Goal: Task Accomplishment & Management: Complete application form

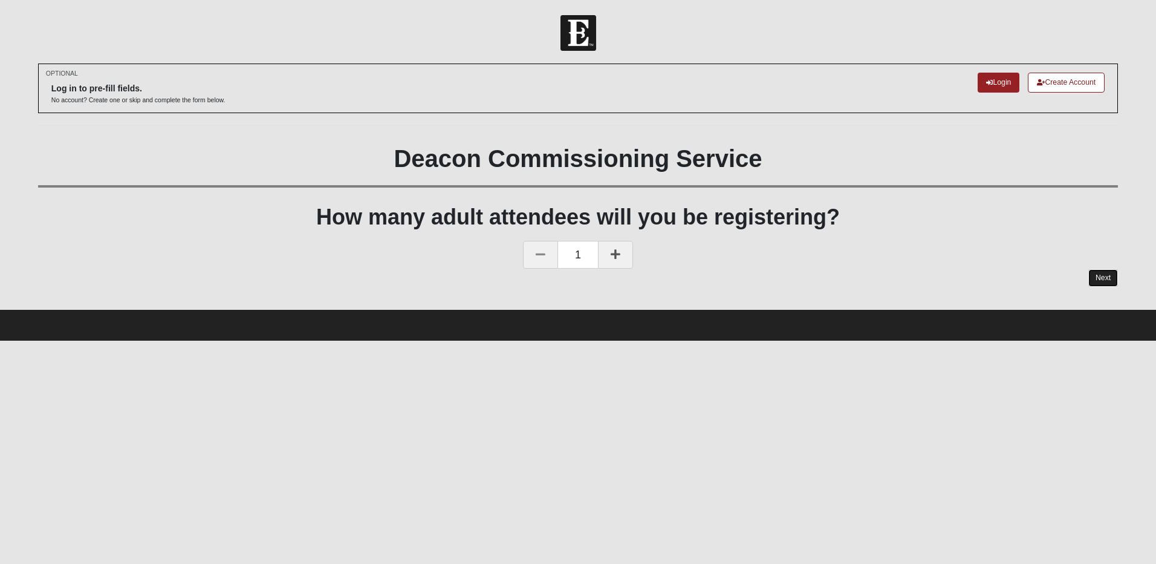
click at [1111, 274] on link "Next" at bounding box center [1104, 278] width 30 height 18
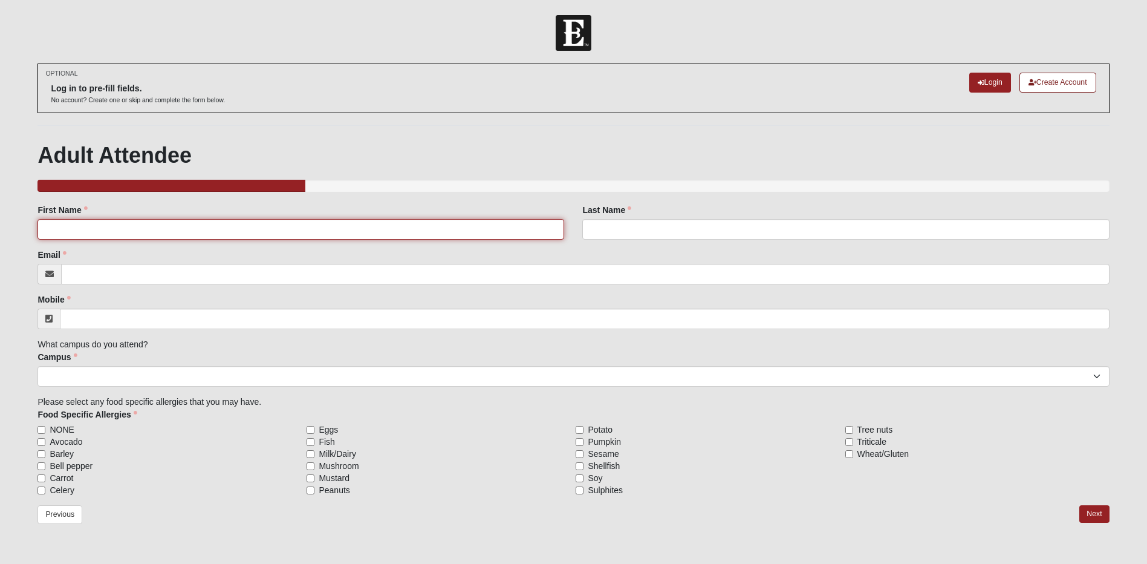
click at [67, 230] on input "First Name" at bounding box center [300, 229] width 527 height 21
type input "[PERSON_NAME]"
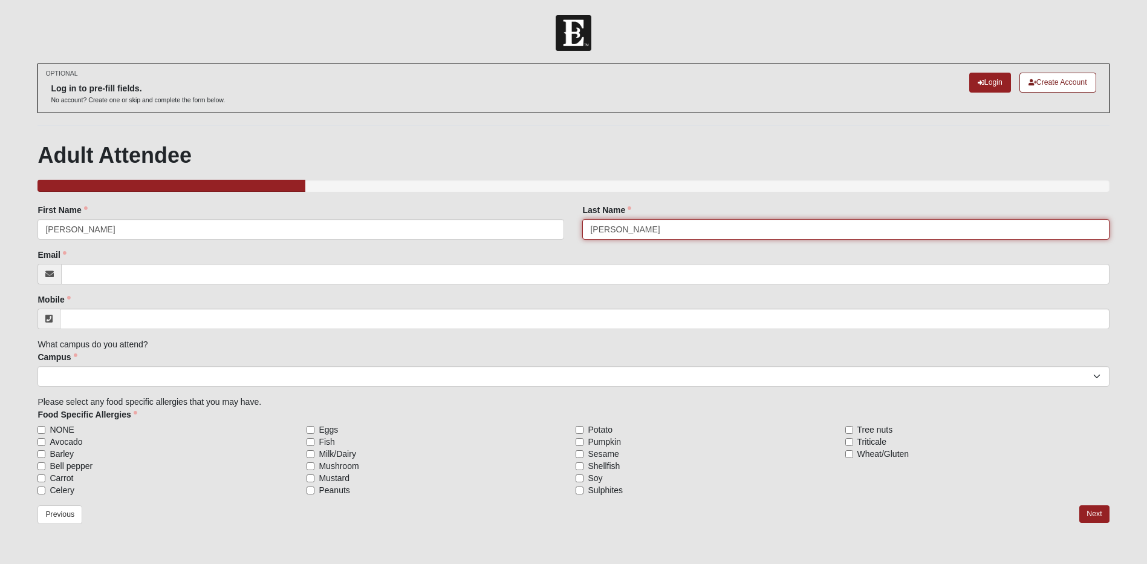
type input "[PERSON_NAME]"
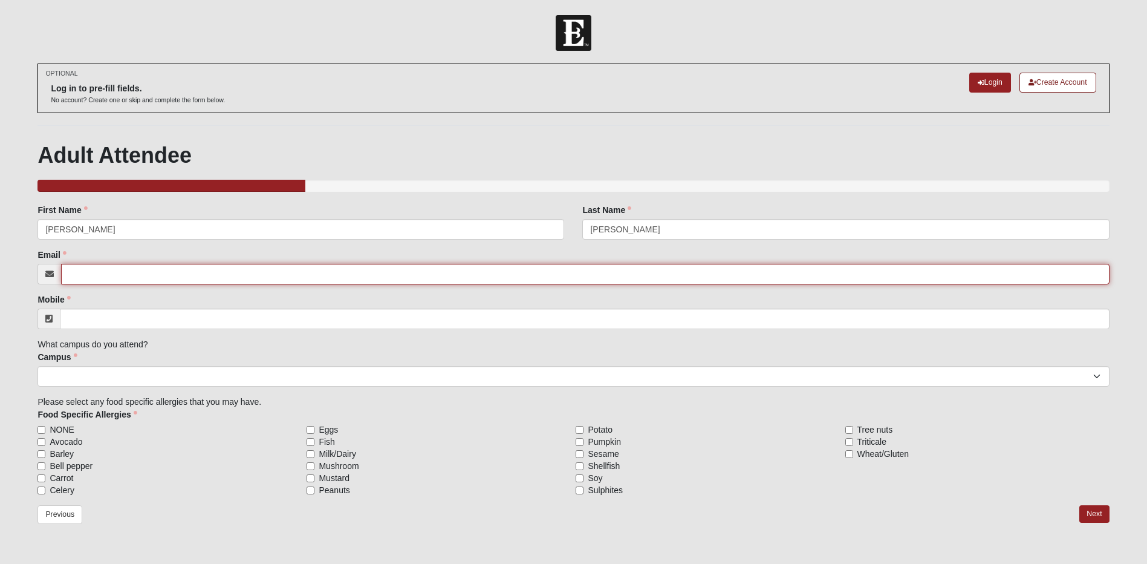
click at [76, 276] on input "Email" at bounding box center [585, 274] width 1048 height 21
type input "[PERSON_NAME][EMAIL_ADDRESS][PERSON_NAME][DOMAIN_NAME]"
type input "[PHONE_NUMBER]"
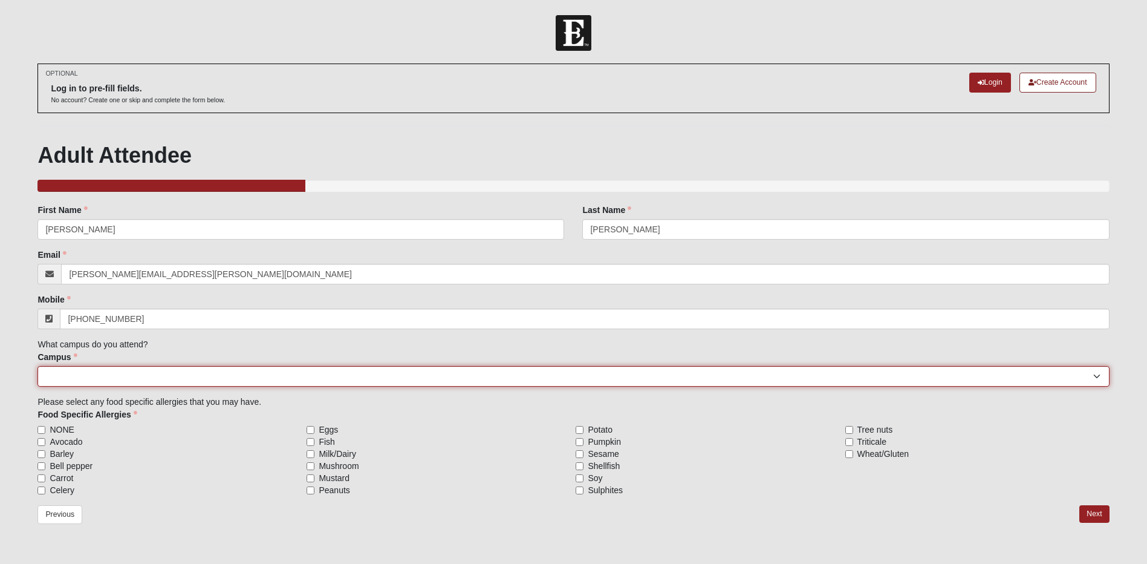
click at [80, 374] on select "[GEOGRAPHIC_DATA] [GEOGRAPHIC_DATA] (Coming Soon) Eleven22 Online [PERSON_NAME]…" at bounding box center [573, 376] width 1072 height 21
select select "5"
click at [37, 366] on select "[GEOGRAPHIC_DATA] [GEOGRAPHIC_DATA] (Coming Soon) Eleven22 Online [PERSON_NAME]…" at bounding box center [573, 376] width 1072 height 21
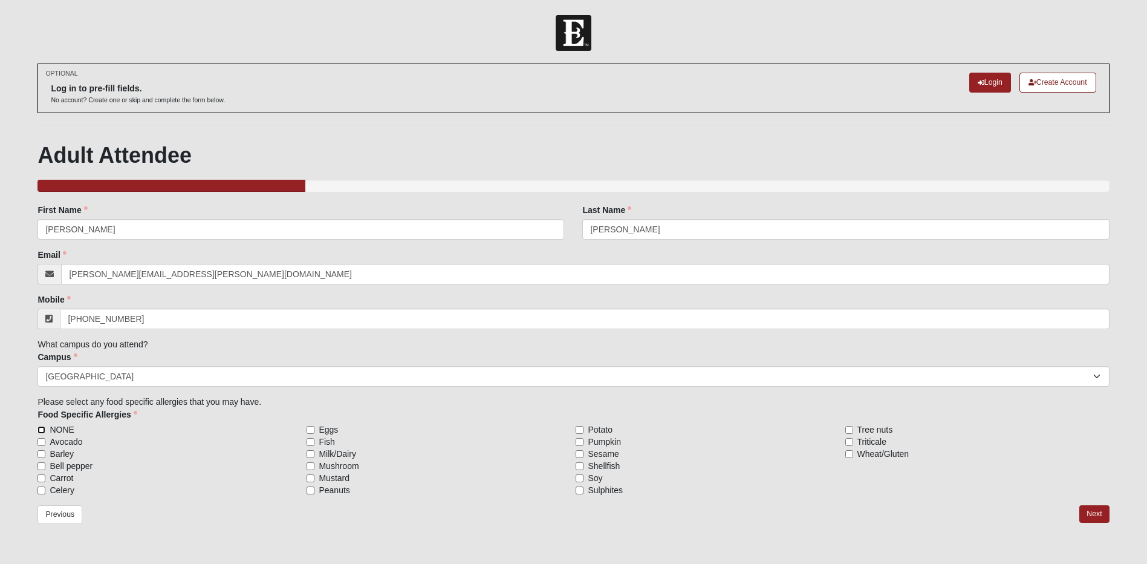
click at [42, 429] on input "NONE" at bounding box center [41, 430] width 8 height 8
checkbox input "true"
click at [1098, 512] on link "Next" at bounding box center [1094, 514] width 30 height 18
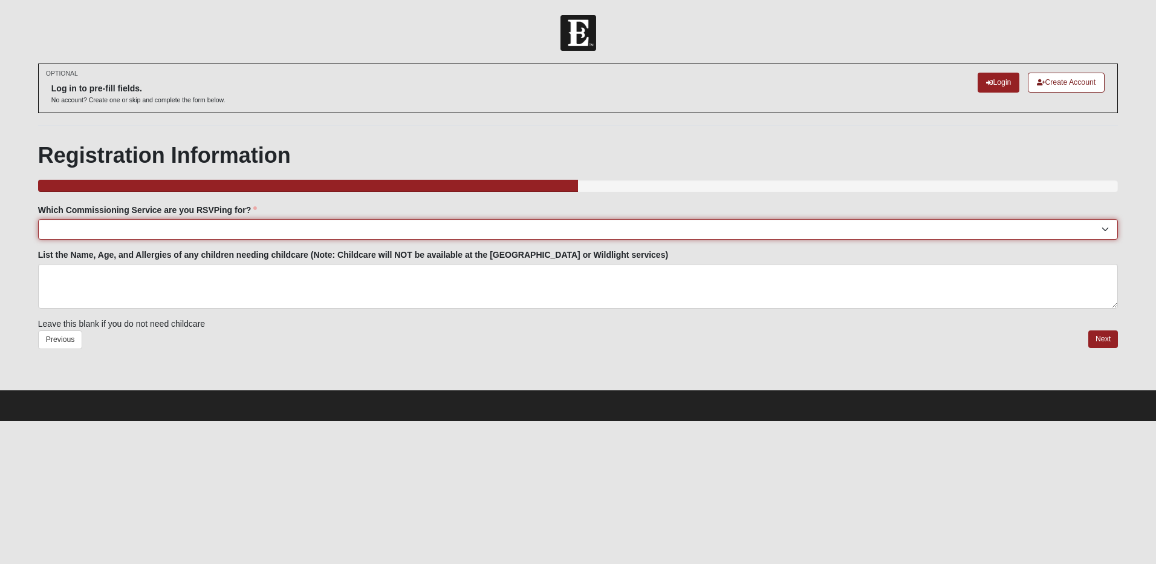
click at [60, 232] on select "[GEOGRAPHIC_DATA]: [DATE] 6:00pm | [GEOGRAPHIC_DATA] ([STREET_ADDRESS]) [GEOGRA…" at bounding box center [578, 229] width 1080 height 21
select select "[GEOGRAPHIC_DATA]: [DATE] 6:00pm | [GEOGRAPHIC_DATA] ([STREET_ADDRESS])"
click at [38, 219] on select "[GEOGRAPHIC_DATA]: [DATE] 6:00pm | [GEOGRAPHIC_DATA] ([STREET_ADDRESS]) [GEOGRA…" at bounding box center [578, 229] width 1080 height 21
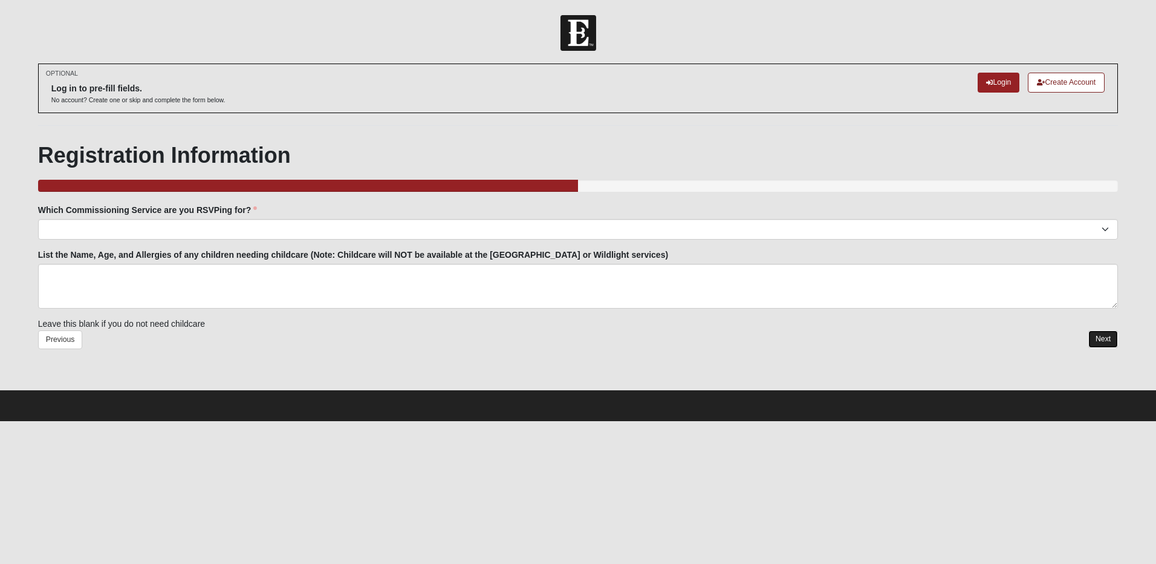
click at [1104, 337] on link "Next" at bounding box center [1104, 339] width 30 height 18
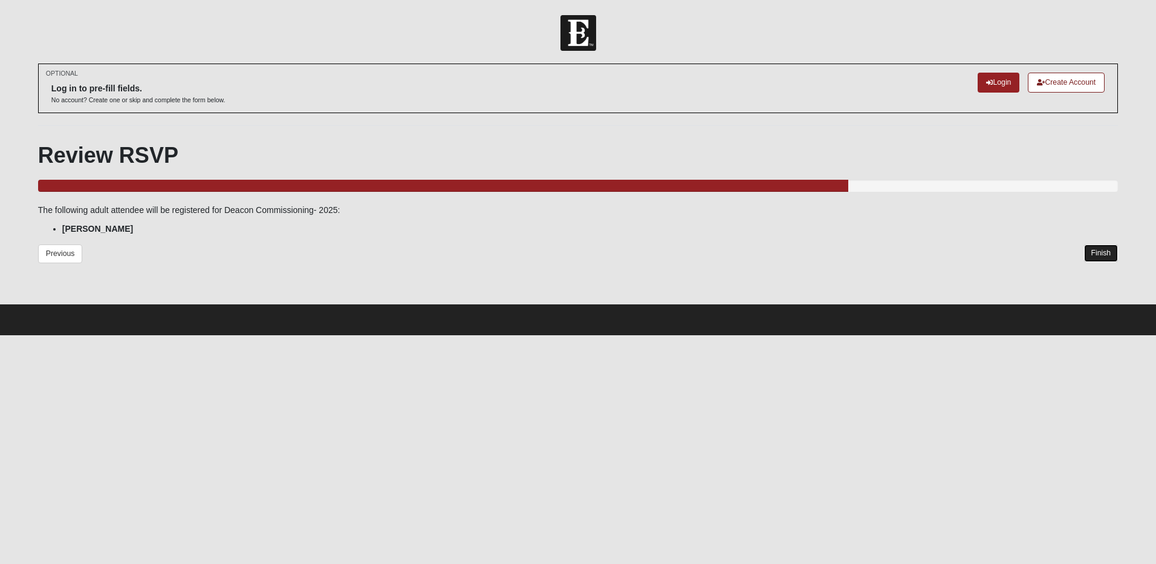
click at [1092, 250] on link "Finish" at bounding box center [1101, 253] width 34 height 18
